Goal: Task Accomplishment & Management: Complete application form

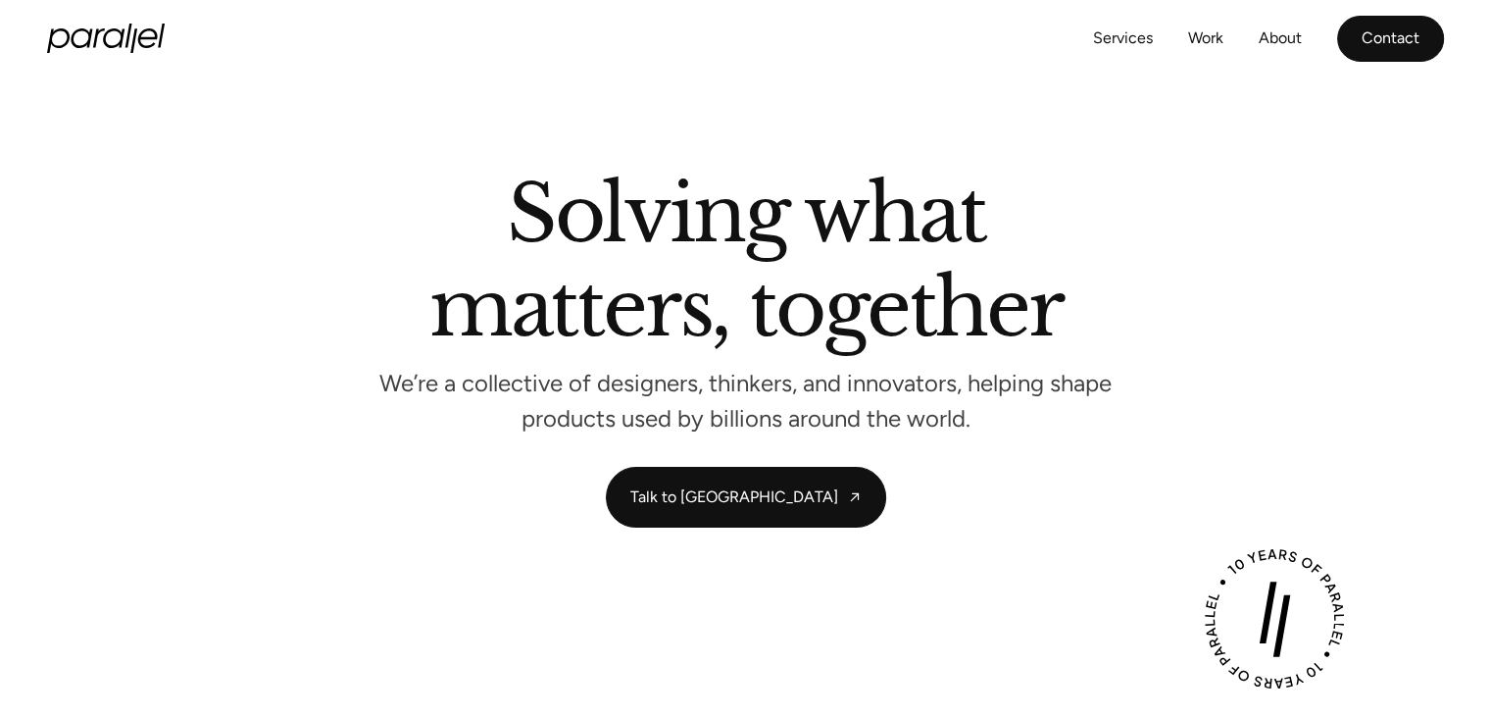
click at [1373, 42] on link "Contact" at bounding box center [1390, 39] width 107 height 46
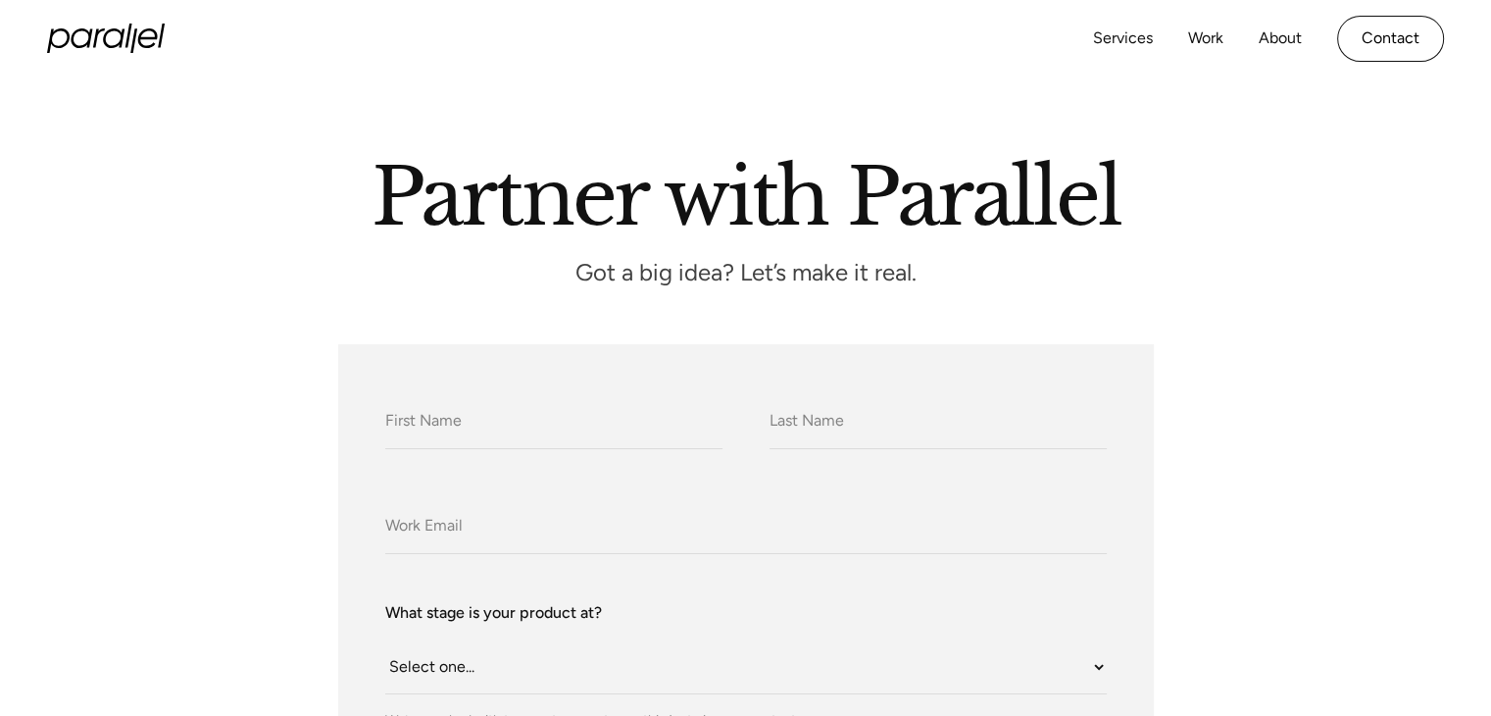
scroll to position [98, 0]
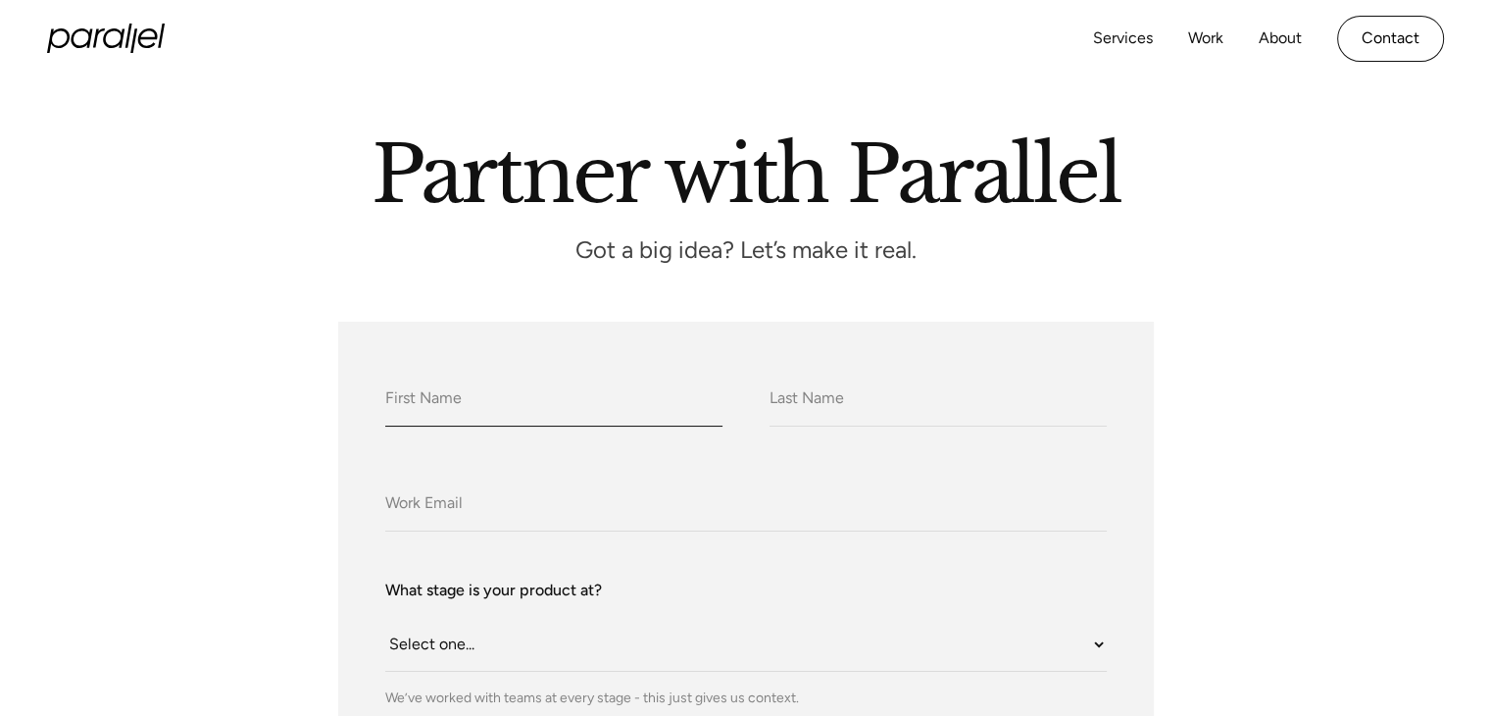
click at [491, 396] on input "What do we call you?" at bounding box center [553, 400] width 337 height 54
type input "Sankalp"
click at [831, 412] on input "What do we call you?" at bounding box center [938, 400] width 337 height 54
type input "Singh"
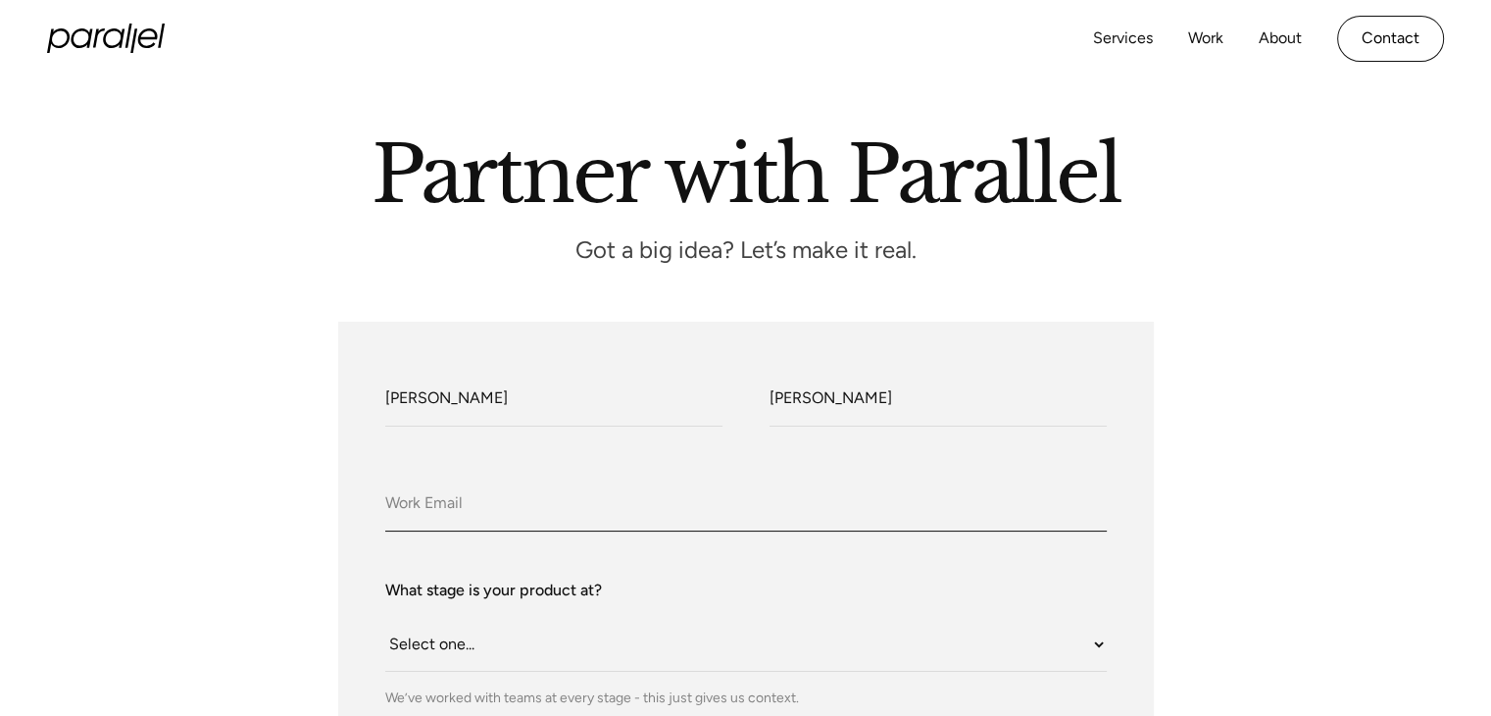
click at [484, 501] on input "Company Email" at bounding box center [746, 504] width 722 height 54
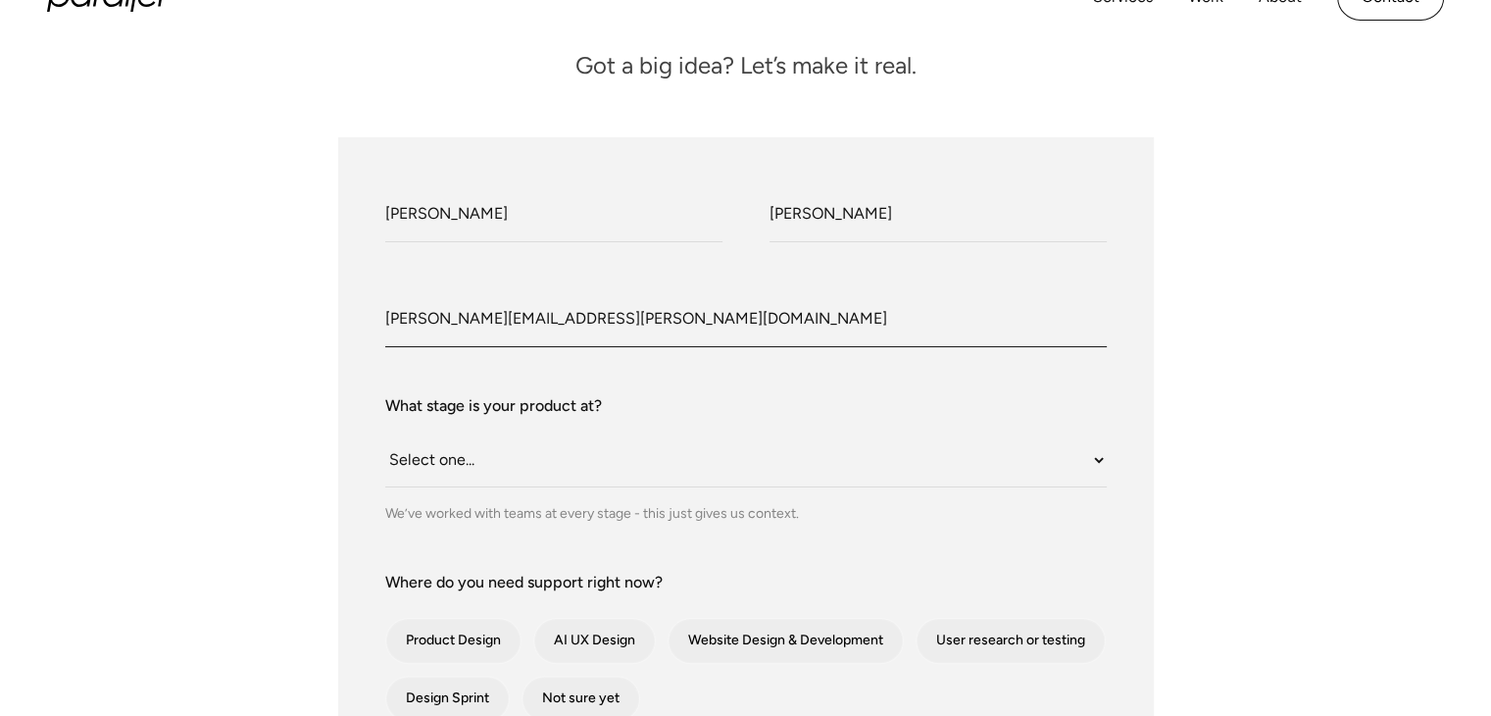
scroll to position [294, 0]
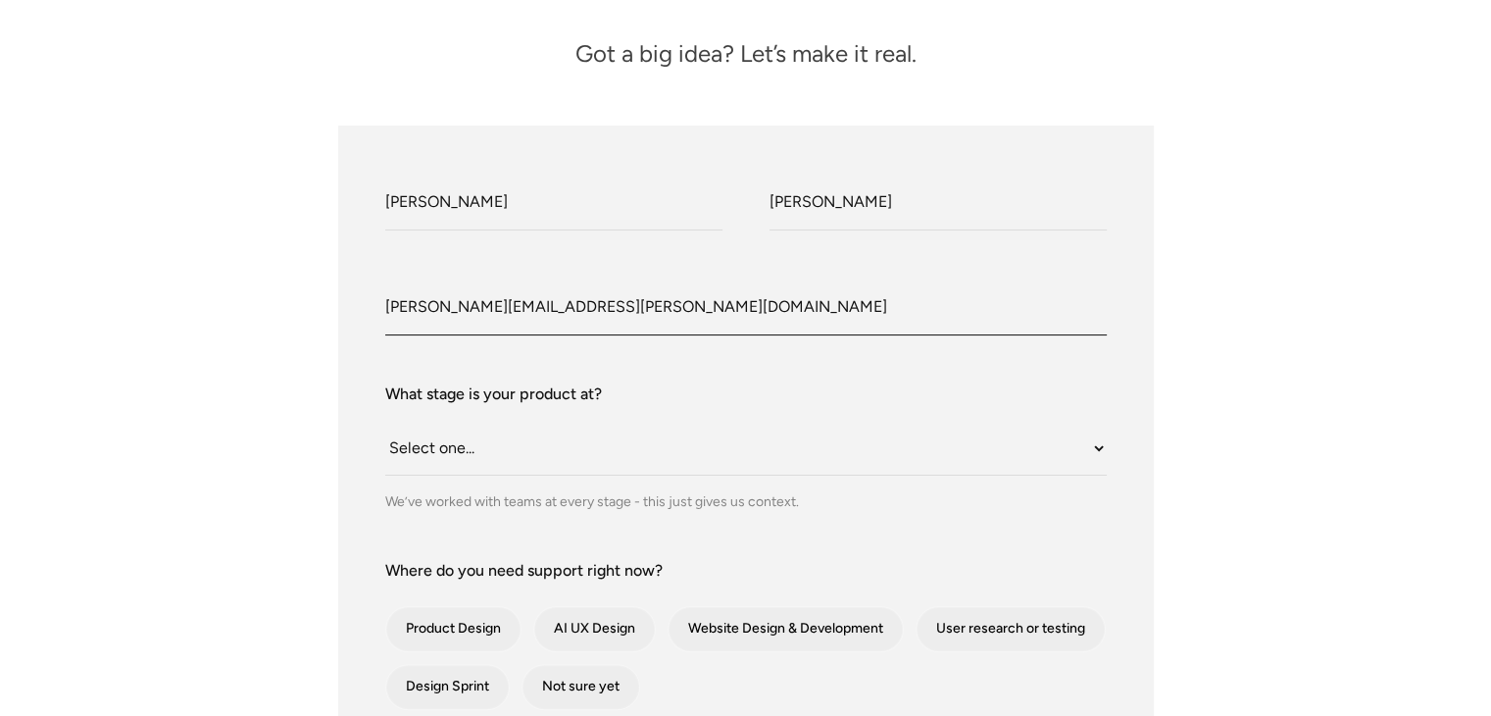
type input "sankalp.singh@definedge.com"
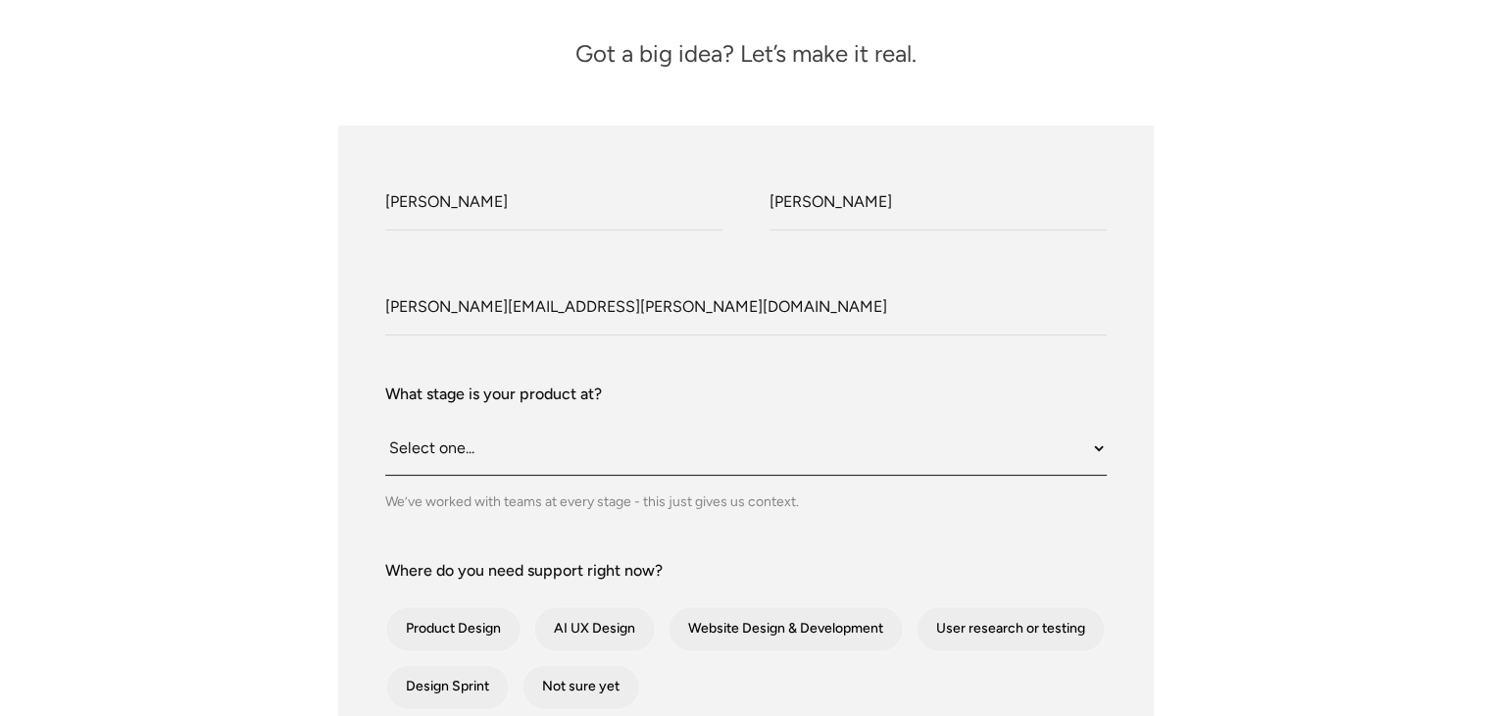
click at [446, 452] on select "Select one... Still an idea Building MVP Live with early users Scaling fast Som…" at bounding box center [746, 449] width 722 height 54
select select "Scaling fast"
click at [385, 422] on select "Select one... Still an idea Building MVP Live with early users Scaling fast Som…" at bounding box center [746, 449] width 722 height 54
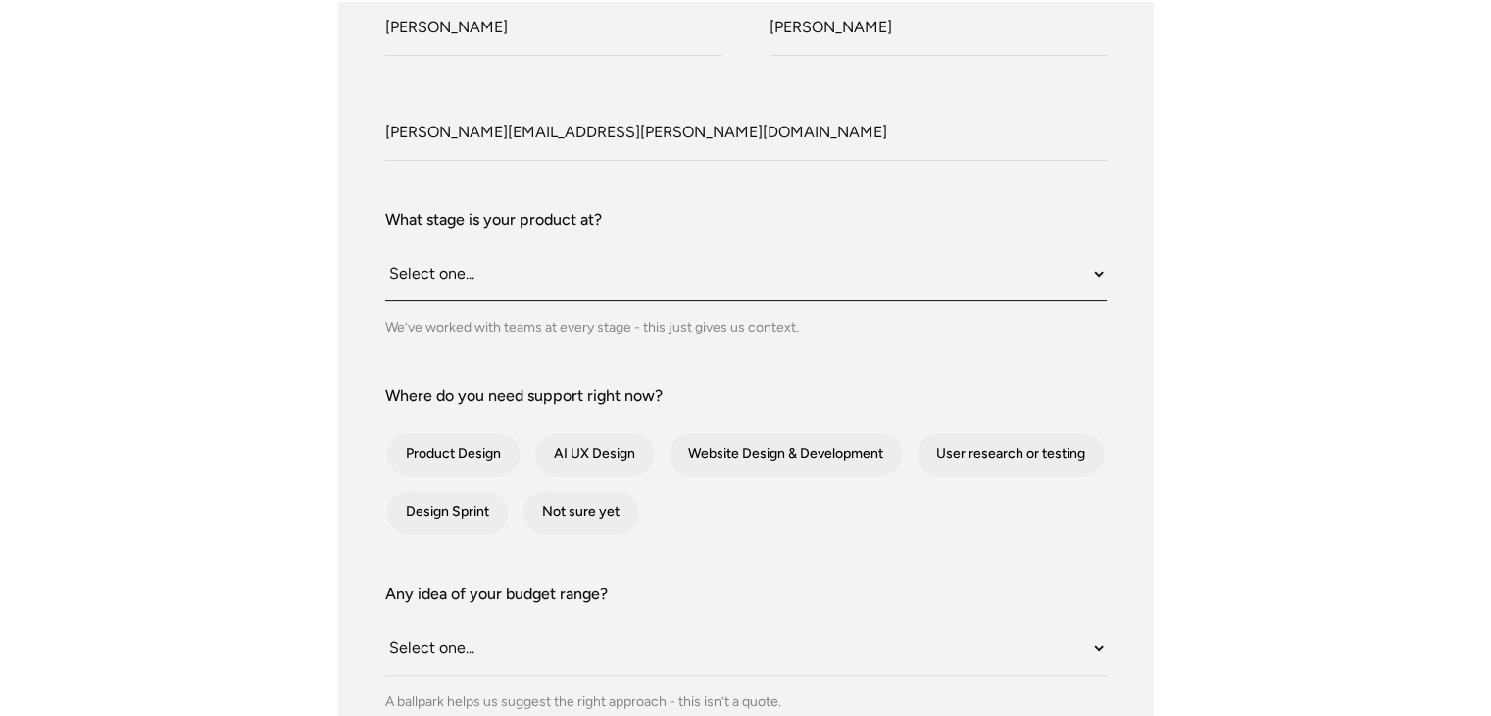
scroll to position [490, 0]
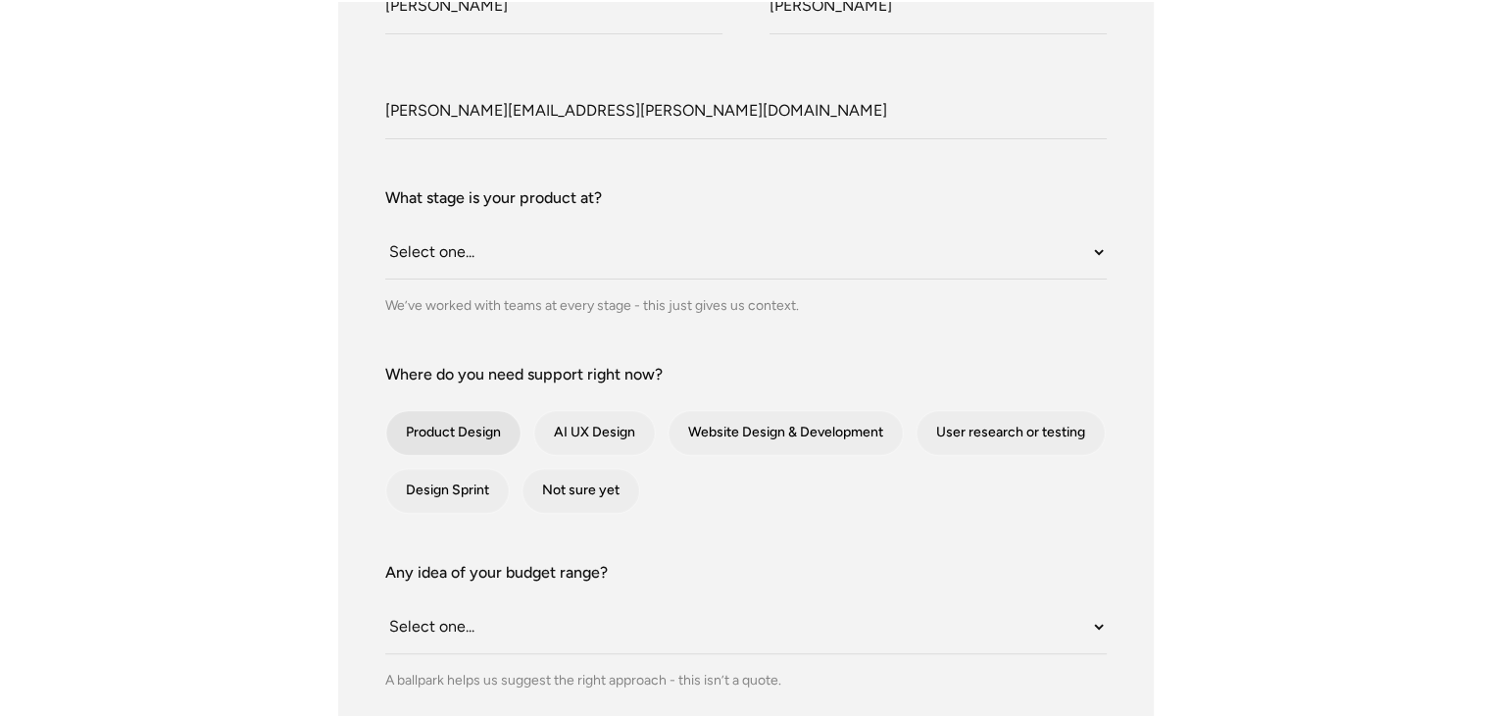
click at [481, 430] on div "contact-form" at bounding box center [453, 433] width 134 height 44
click at [419, 430] on input "Product Design" at bounding box center [412, 432] width 13 height 13
checkbox input "true"
click at [723, 439] on div "contact-form" at bounding box center [786, 433] width 234 height 44
click at [701, 439] on input "Website Design & Development" at bounding box center [694, 432] width 13 height 13
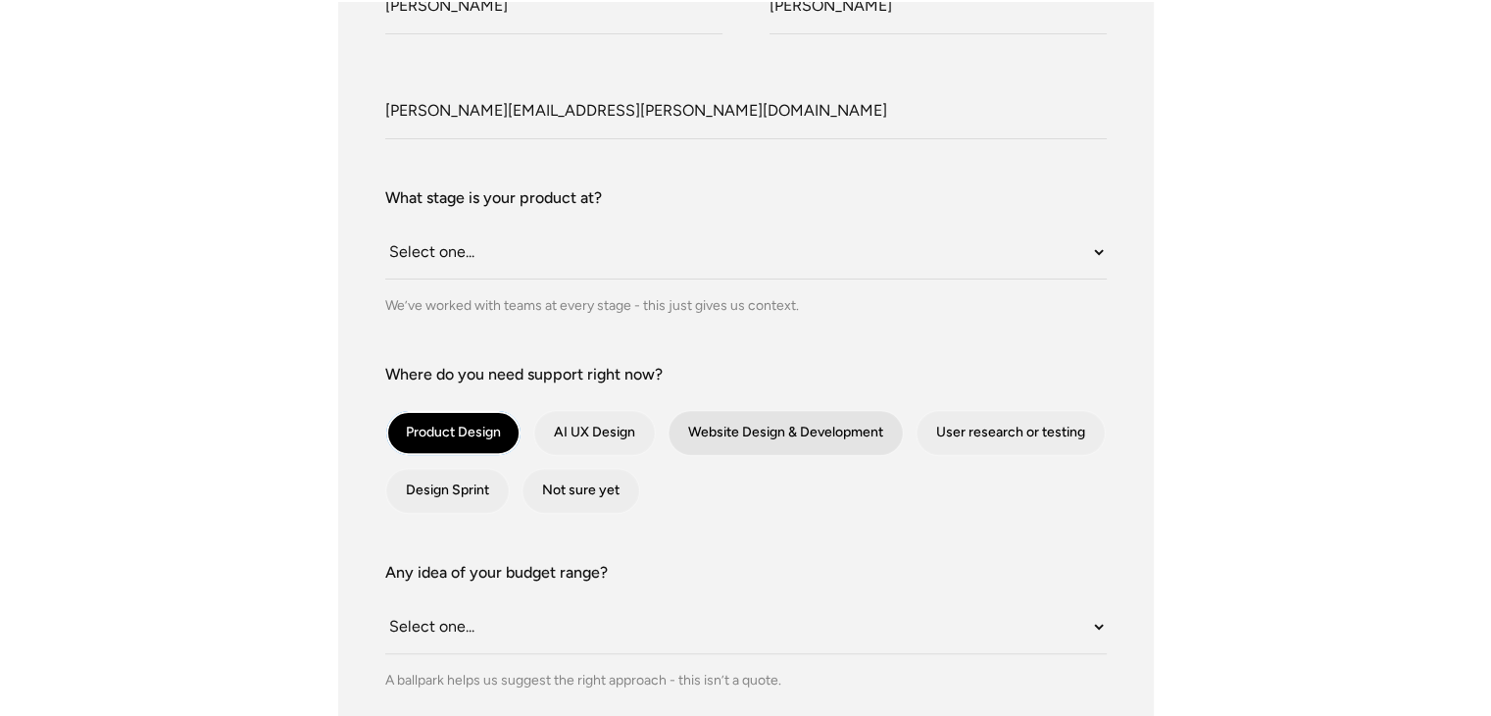
checkbox input "true"
click at [443, 499] on div "contact-form" at bounding box center [447, 491] width 123 height 44
click at [419, 497] on input "Design Sprint" at bounding box center [412, 490] width 13 height 13
checkbox input "true"
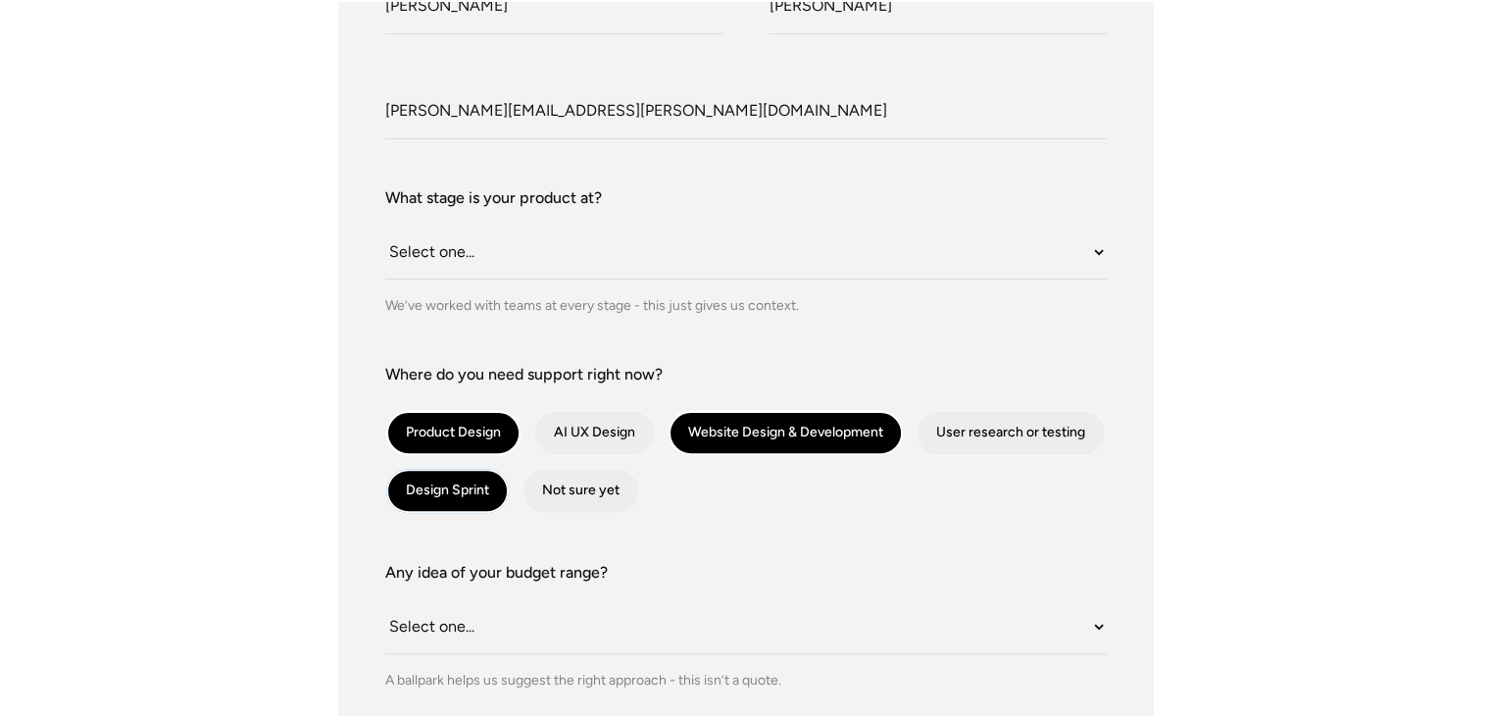
scroll to position [588, 0]
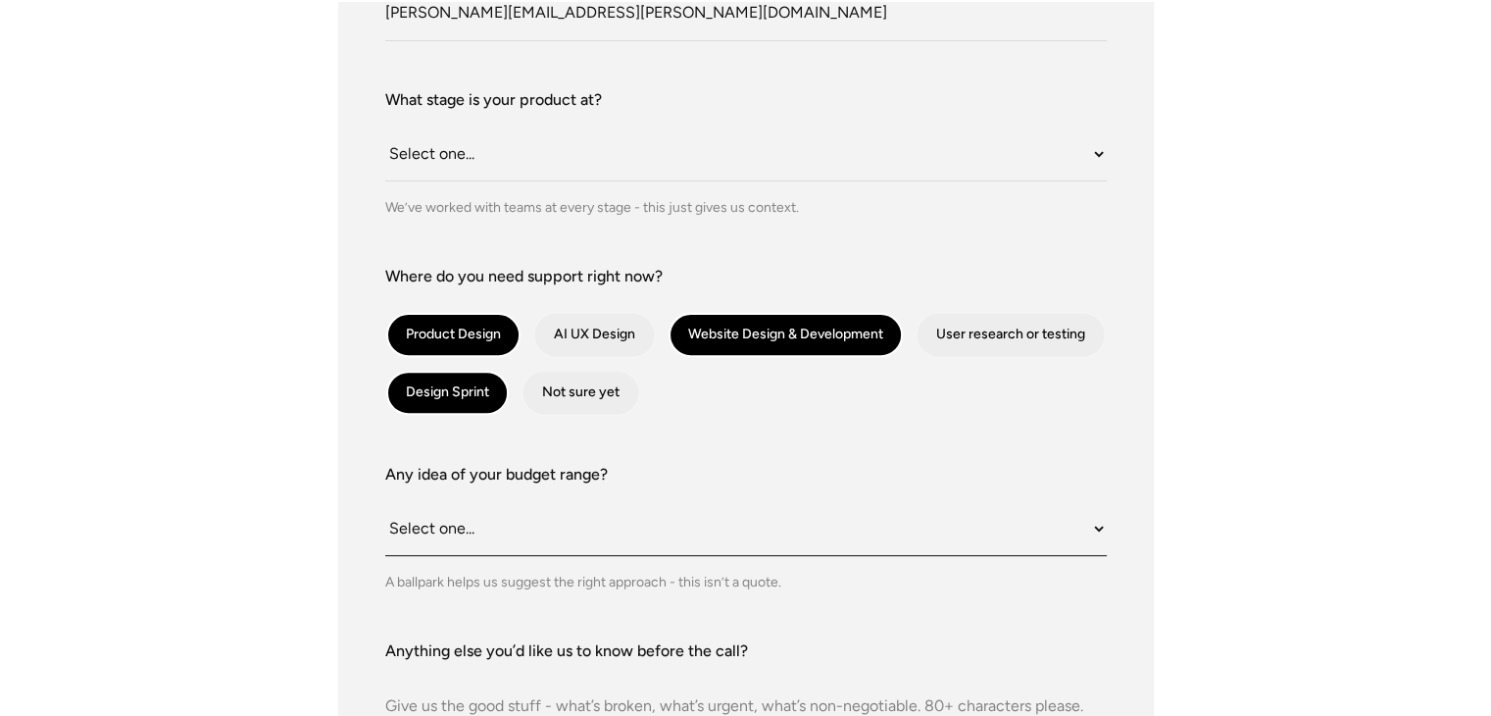
click at [442, 526] on select "Select one... Under $10K $10K–$25K $25K–$50K $50K+" at bounding box center [746, 529] width 722 height 54
click at [349, 529] on div "What do we call you? Sankalp What do we call you? Singh Company Email sankalp.s…" at bounding box center [746, 409] width 816 height 1157
click at [464, 526] on select "Select one... Under $10K $10K–$25K $25K–$50K $50K+" at bounding box center [746, 529] width 722 height 54
click at [352, 571] on div "What do we call you? Sankalp What do we call you? Singh Company Email sankalp.s…" at bounding box center [746, 409] width 816 height 1157
click at [409, 538] on select "Select one... Under $10K $10K–$25K $25K–$50K $50K+" at bounding box center [746, 529] width 722 height 54
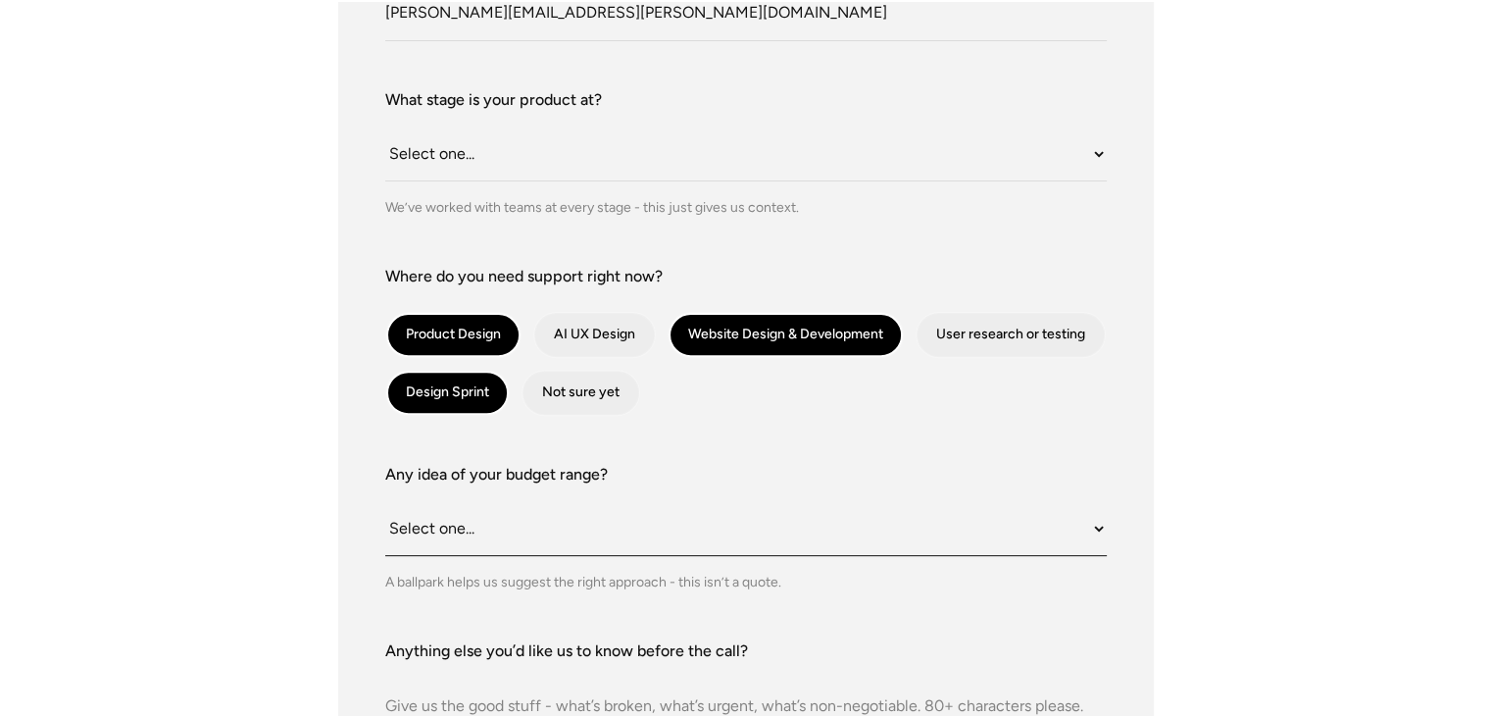
select select "$25K–$50K"
click at [385, 502] on select "Select one... Under $10K $10K–$25K $25K–$50K $50K+" at bounding box center [746, 529] width 722 height 54
click at [355, 607] on div "What do we call you? Sankalp What do we call you? Singh Company Email sankalp.s…" at bounding box center [746, 409] width 816 height 1157
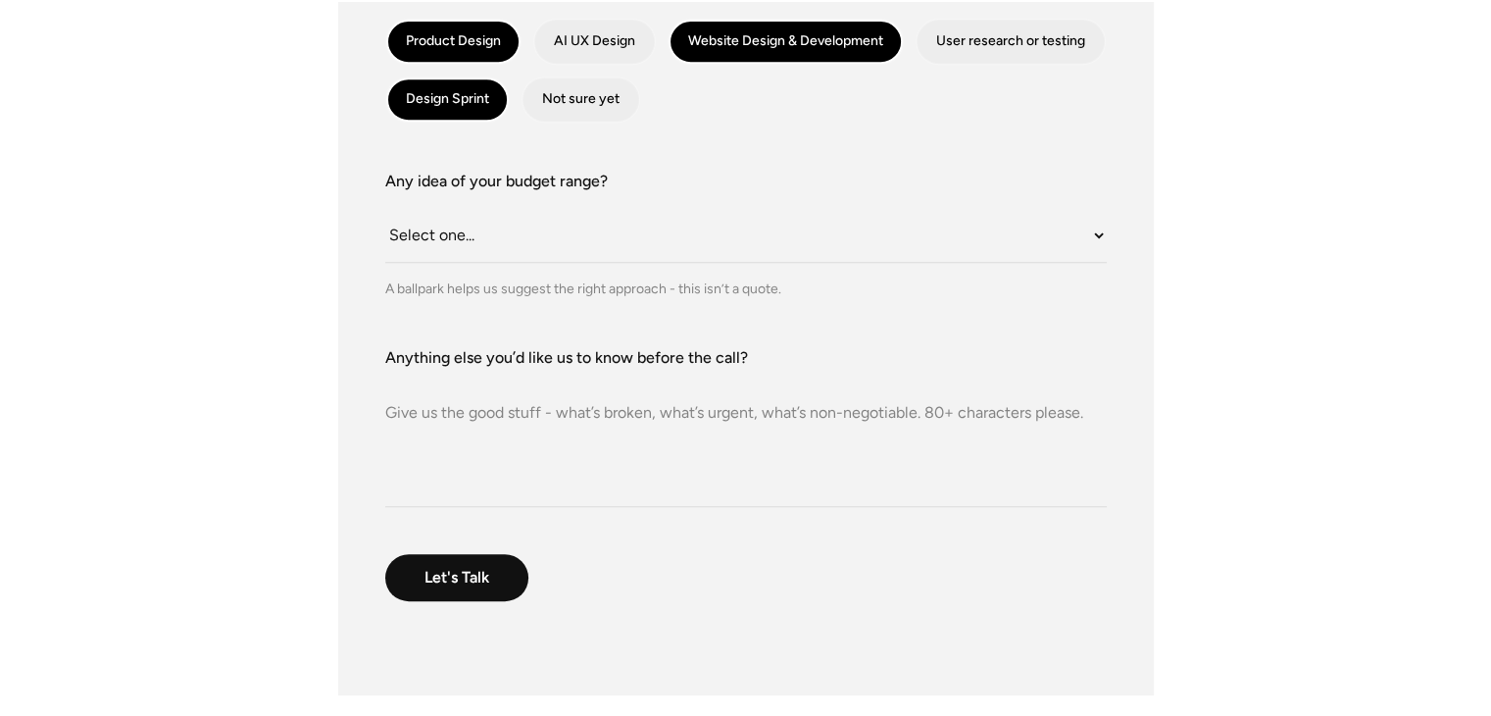
scroll to position [882, 0]
click at [447, 409] on textarea "Anything else you’d like us to know before the call?" at bounding box center [746, 437] width 722 height 137
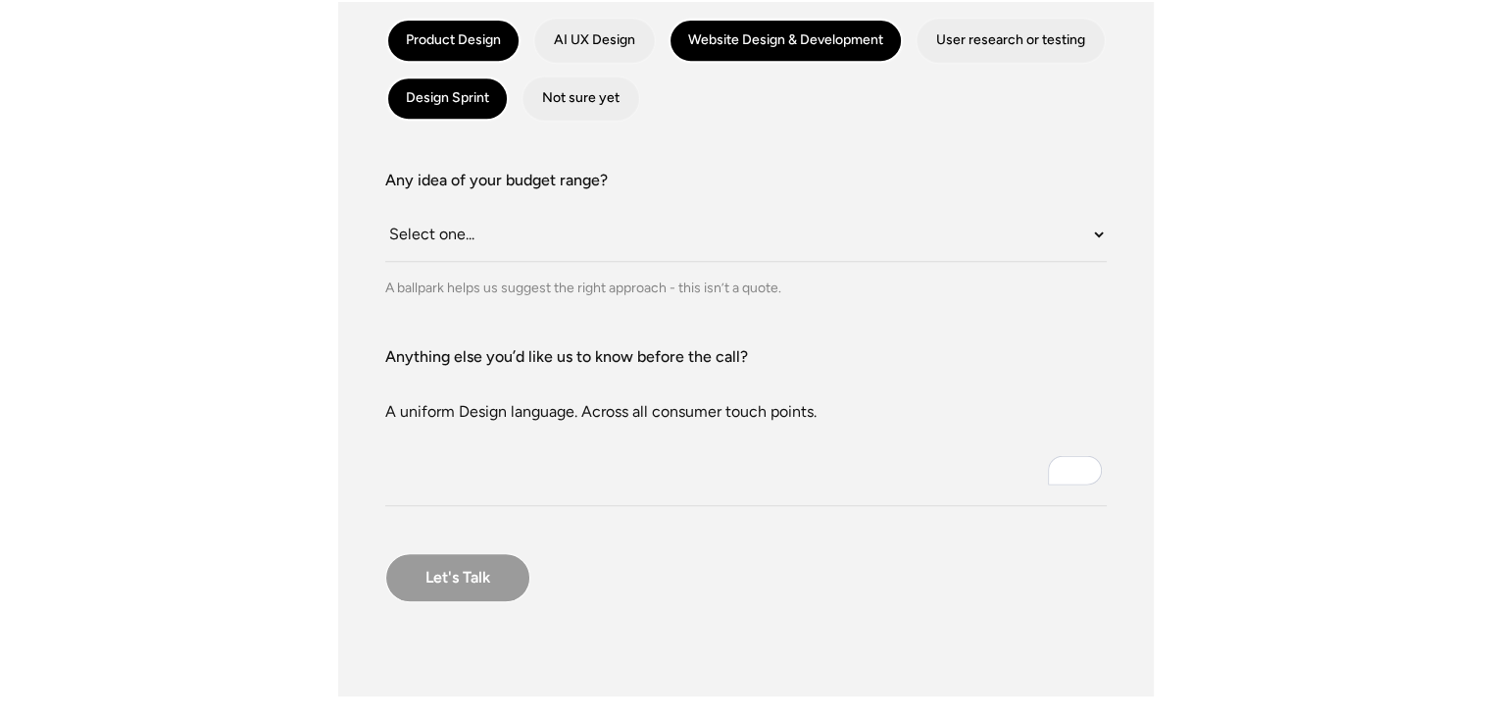
click at [470, 583] on input "Let's Talk" at bounding box center [457, 577] width 145 height 49
type textarea "A uniform Design language. Across all consumer touch points. A brand with a per…"
click at [422, 571] on input "Let's Talk" at bounding box center [457, 577] width 145 height 49
type input "Please wait..."
